Goal: Task Accomplishment & Management: Use online tool/utility

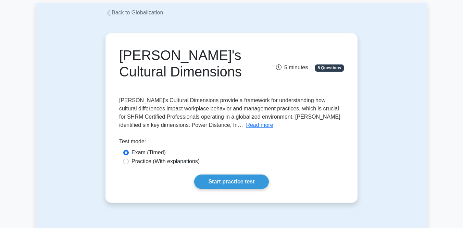
scroll to position [39, 0]
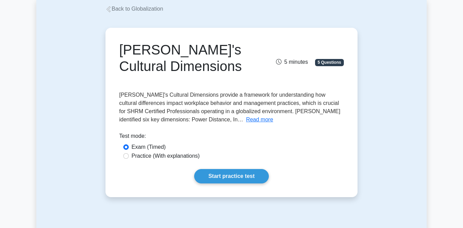
click at [130, 156] on div "Practice (With explanations)" at bounding box center [231, 156] width 216 height 8
click at [126, 156] on input "Practice (With explanations)" at bounding box center [125, 155] width 5 height 5
radio input "true"
click at [222, 176] on link "Start practice test" at bounding box center [231, 176] width 74 height 14
